Goal: Information Seeking & Learning: Learn about a topic

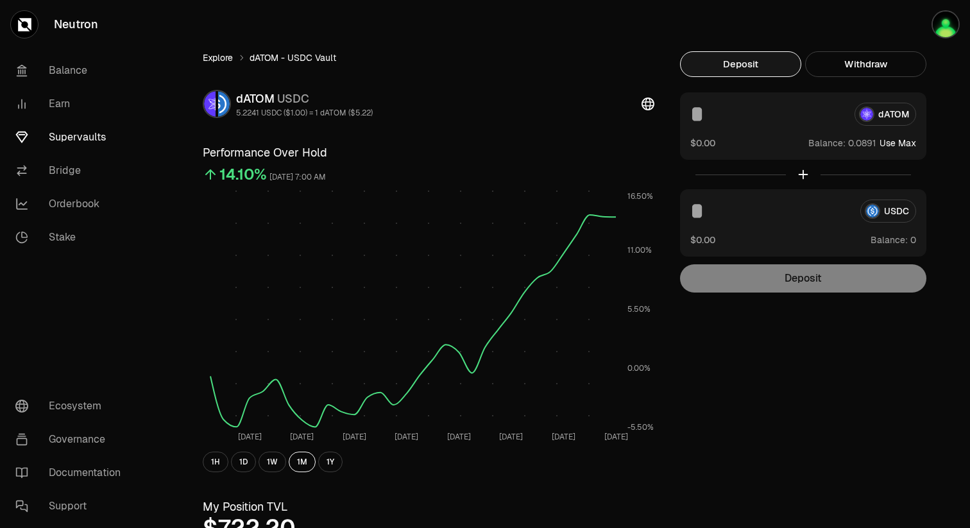
click at [219, 53] on link "Explore" at bounding box center [218, 57] width 30 height 13
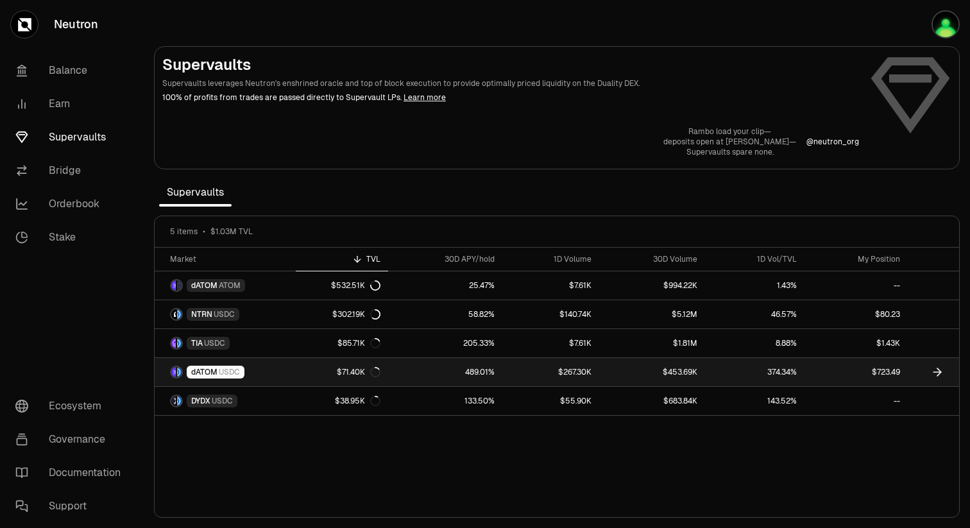
click at [300, 371] on link "$71.40K" at bounding box center [342, 372] width 93 height 28
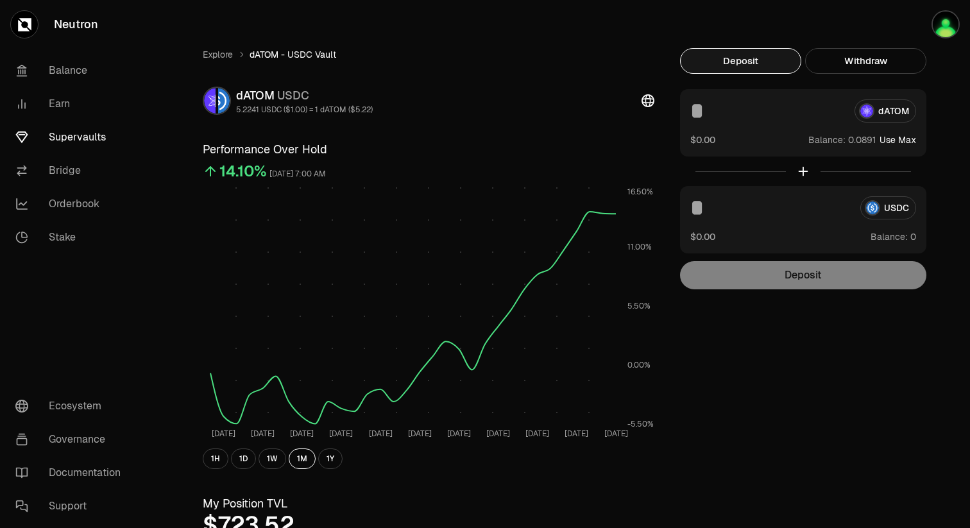
scroll to position [39, 0]
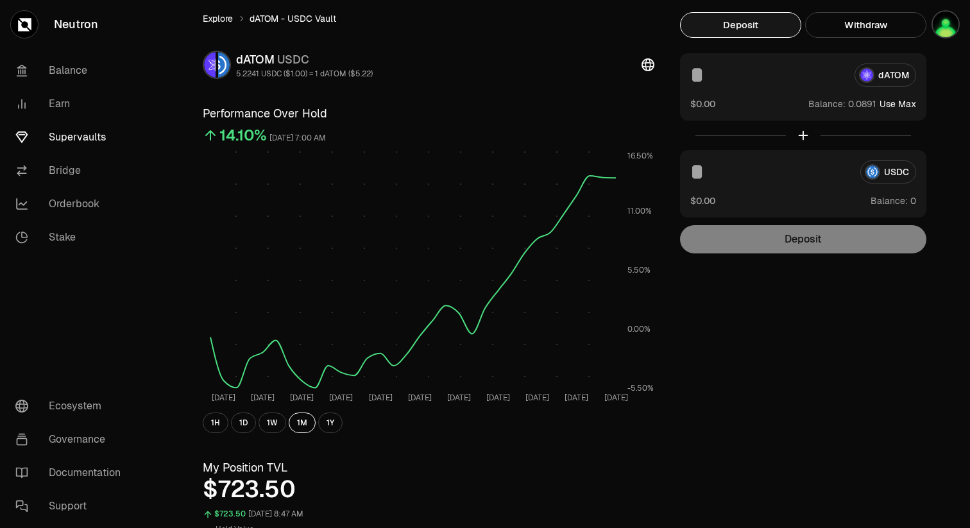
click at [218, 21] on link "Explore" at bounding box center [218, 18] width 30 height 13
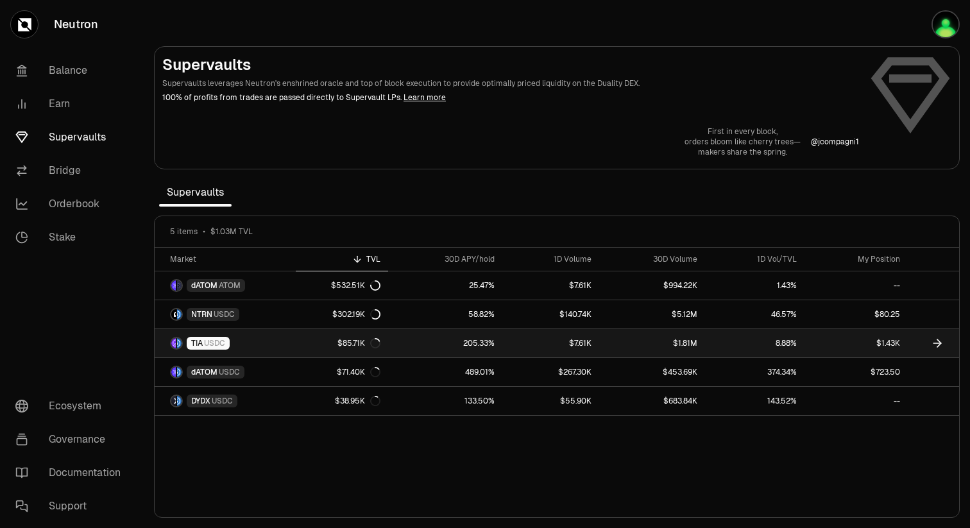
click at [196, 346] on span "TIA" at bounding box center [197, 343] width 12 height 10
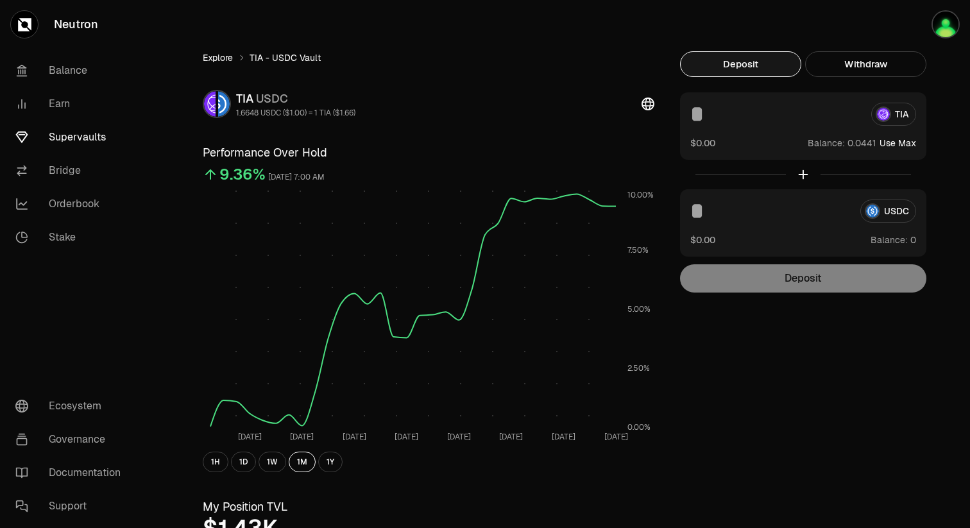
click at [220, 62] on link "Explore" at bounding box center [218, 57] width 30 height 13
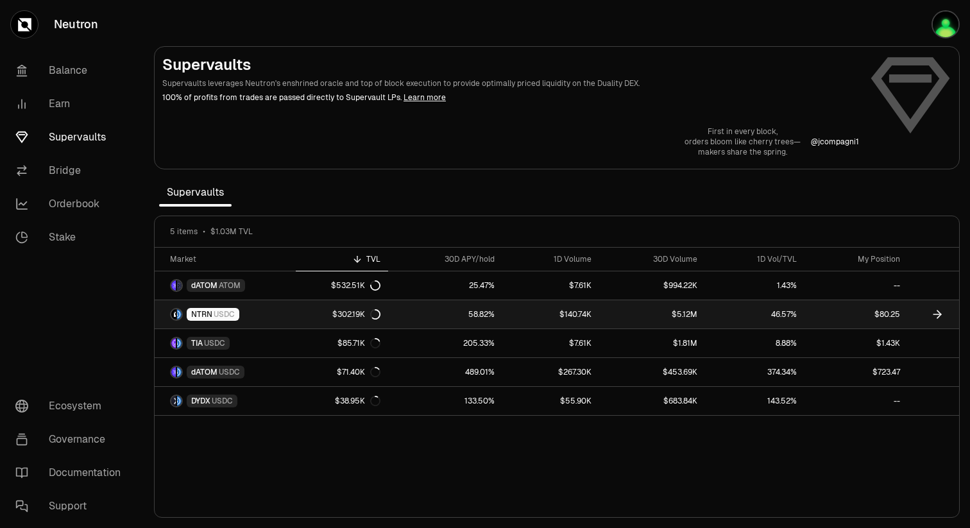
click at [201, 315] on span "NTRN" at bounding box center [201, 314] width 21 height 10
